Goal: Task Accomplishment & Management: Complete application form

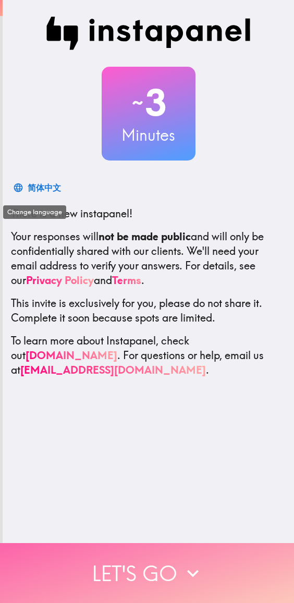
click at [183, 562] on icon "button" at bounding box center [192, 573] width 23 height 23
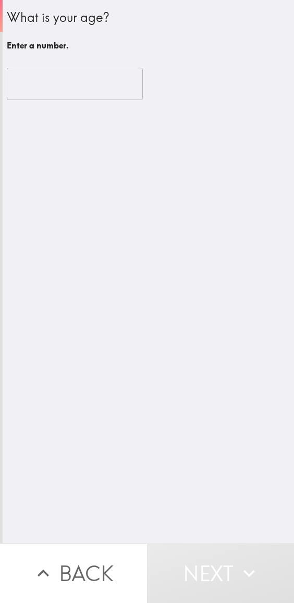
click at [91, 90] on input "number" at bounding box center [75, 84] width 136 height 32
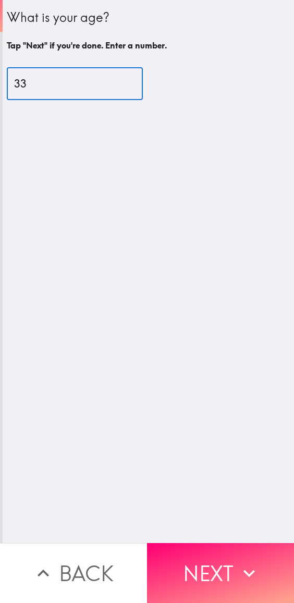
type input "33"
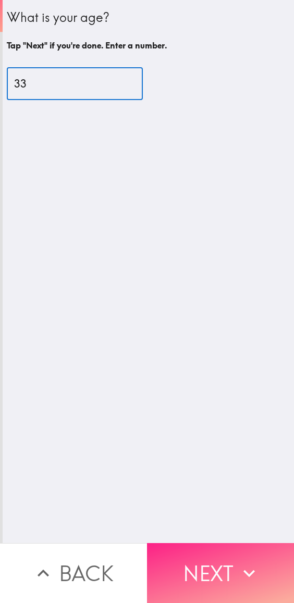
click at [232, 571] on button "Next" at bounding box center [220, 573] width 147 height 60
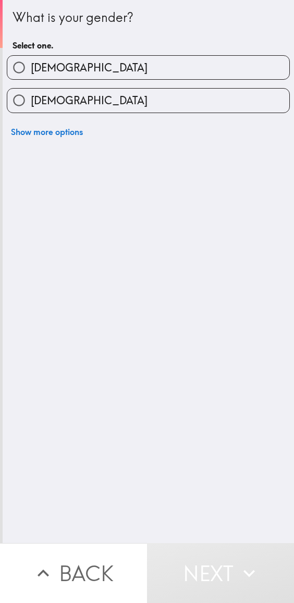
click at [42, 102] on span "[DEMOGRAPHIC_DATA]" at bounding box center [89, 100] width 117 height 15
click at [31, 102] on input "[DEMOGRAPHIC_DATA]" at bounding box center [18, 100] width 23 height 23
radio input "true"
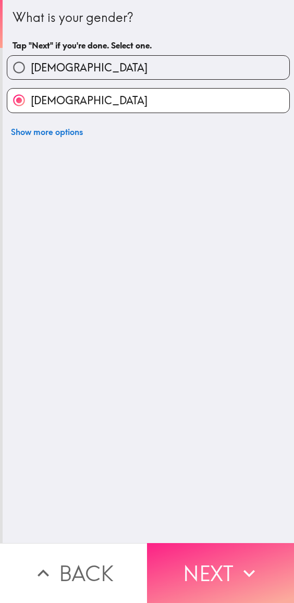
click at [229, 571] on button "Next" at bounding box center [220, 573] width 147 height 60
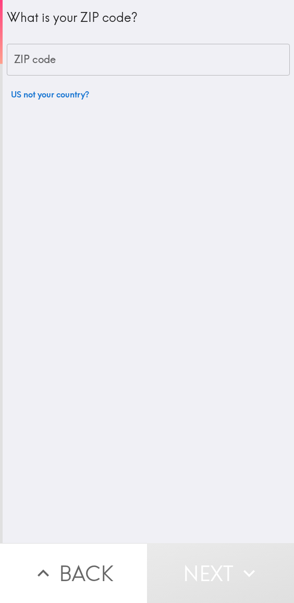
click at [44, 54] on div "ZIP code ZIP code" at bounding box center [148, 60] width 283 height 32
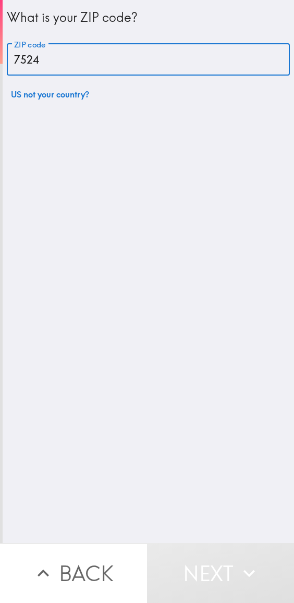
type input "75247"
